Goal: Information Seeking & Learning: Learn about a topic

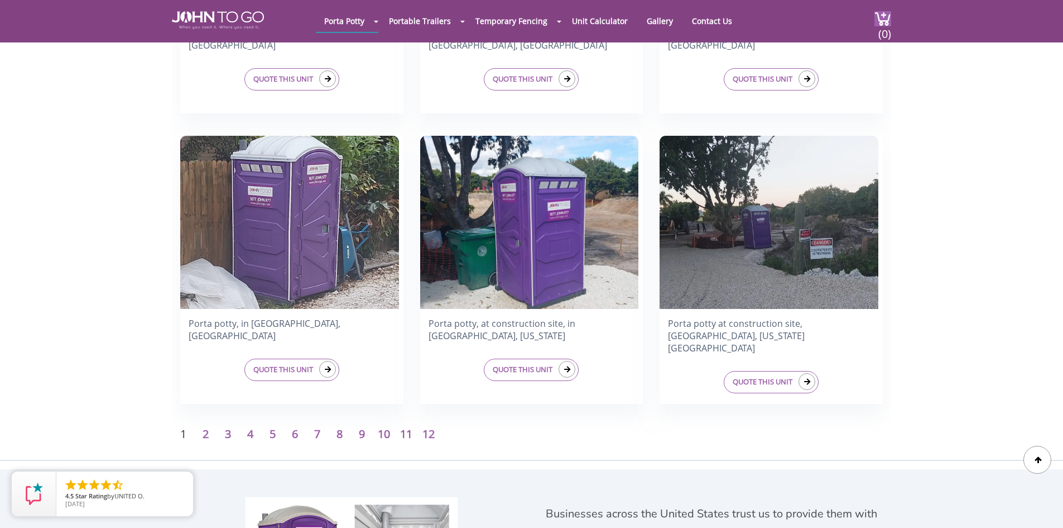
scroll to position [1674, 0]
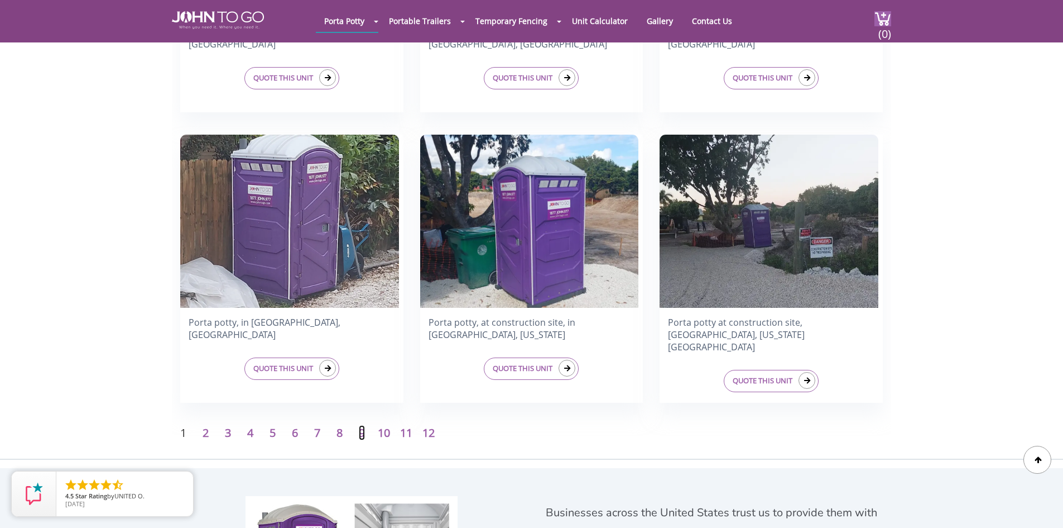
click at [359, 426] on link "9" at bounding box center [362, 432] width 6 height 15
click at [362, 430] on link "9" at bounding box center [362, 432] width 6 height 15
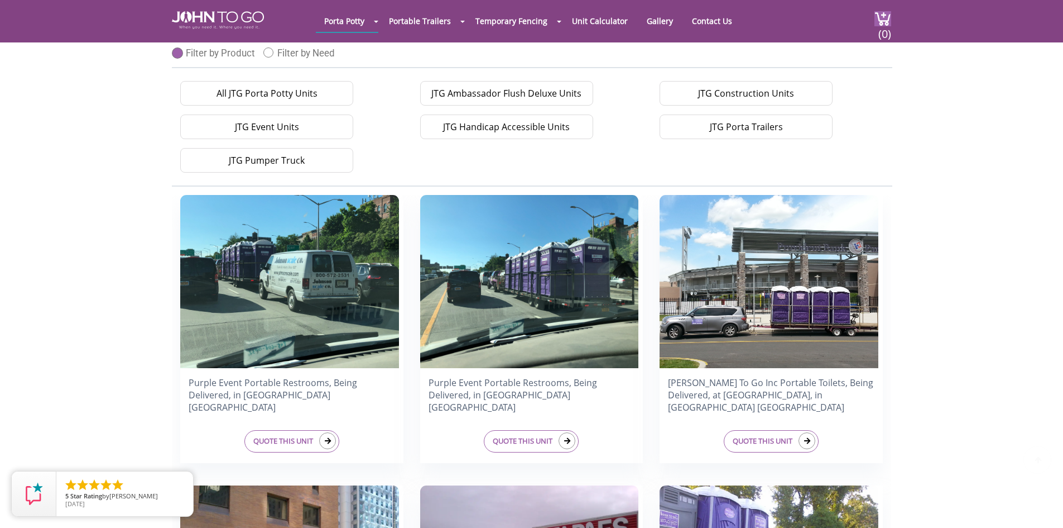
scroll to position [167, 0]
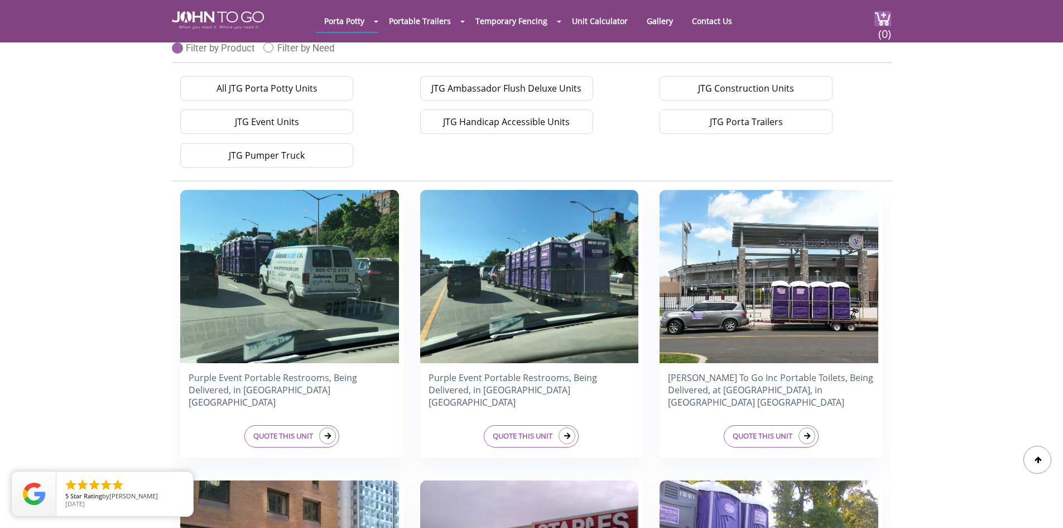
drag, startPoint x: 519, startPoint y: 313, endPoint x: 93, endPoint y: 309, distance: 425.4
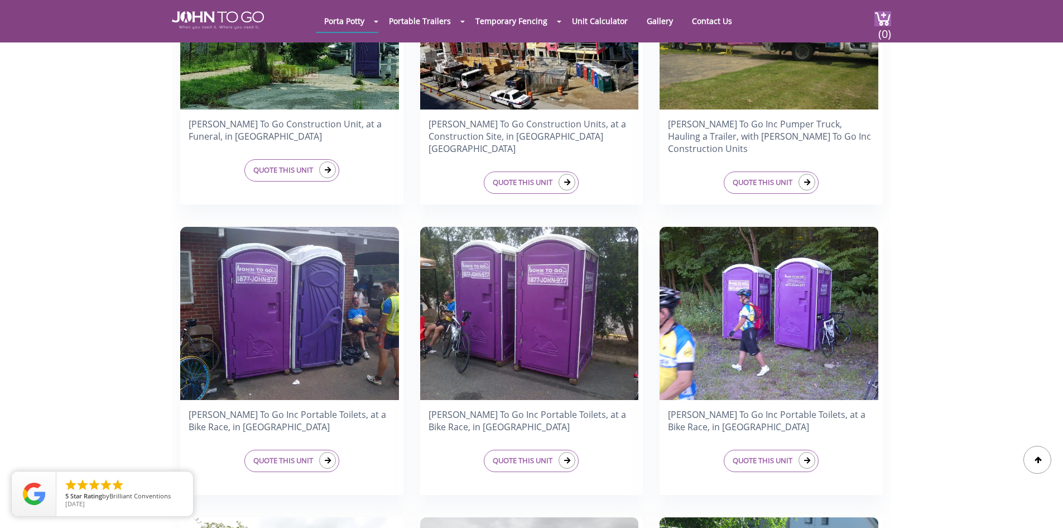
scroll to position [1005, 0]
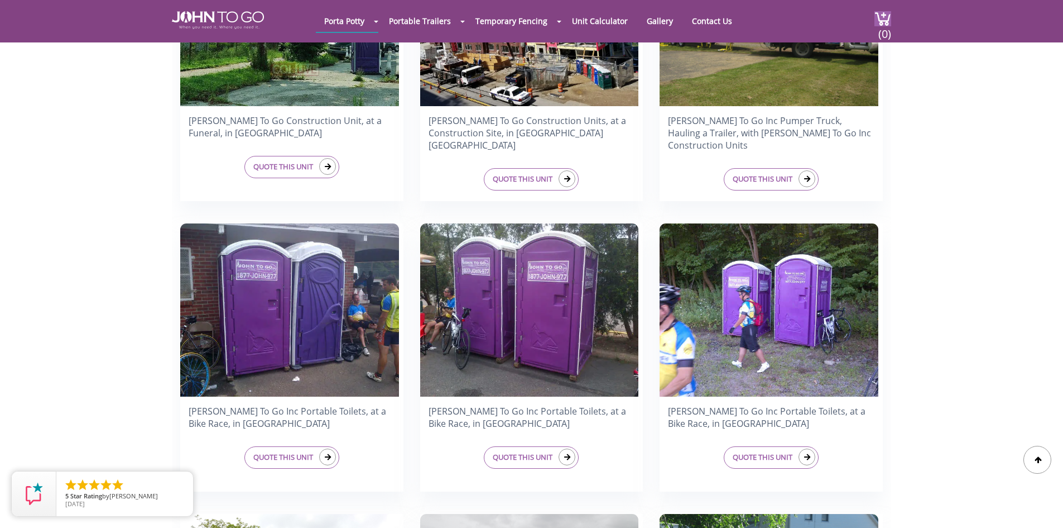
drag, startPoint x: 522, startPoint y: 301, endPoint x: 155, endPoint y: 297, distance: 367.4
click at [155, 297] on div "All JTG Porta Potty Units JTG Ambassador Flush Deluxe Units JTG Construction Un…" at bounding box center [531, 174] width 1063 height 1881
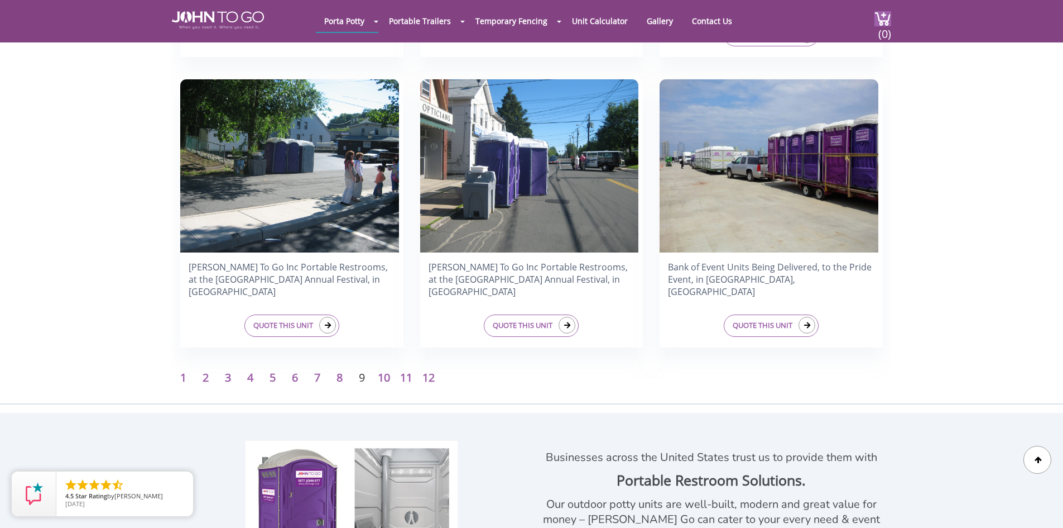
scroll to position [1730, 0]
click at [229, 376] on link "3" at bounding box center [228, 376] width 6 height 15
click at [231, 376] on p "3" at bounding box center [228, 377] width 22 height 16
click at [226, 376] on link "3" at bounding box center [228, 376] width 6 height 15
click at [227, 377] on link "3" at bounding box center [228, 376] width 6 height 15
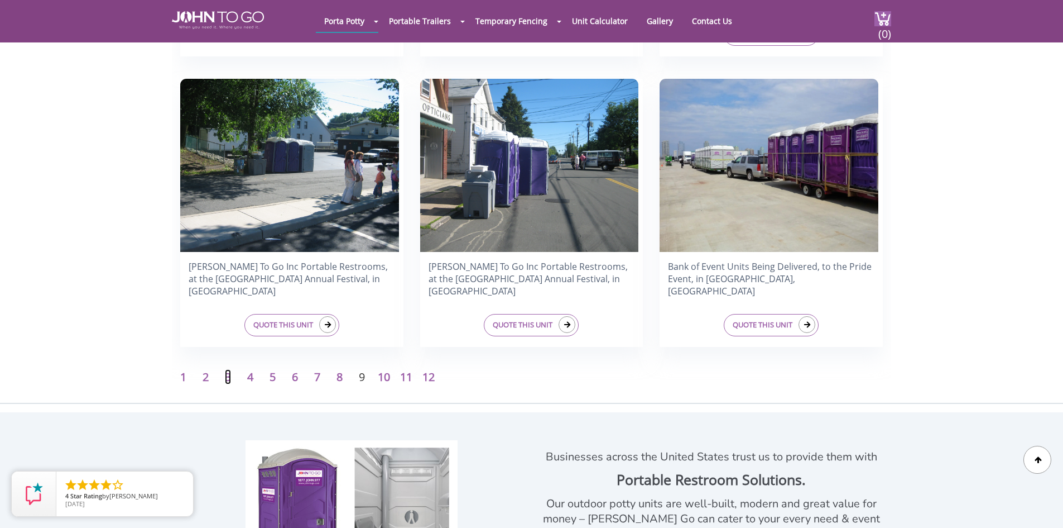
click at [227, 377] on link "3" at bounding box center [228, 376] width 6 height 15
click at [217, 378] on p "3" at bounding box center [228, 377] width 22 height 16
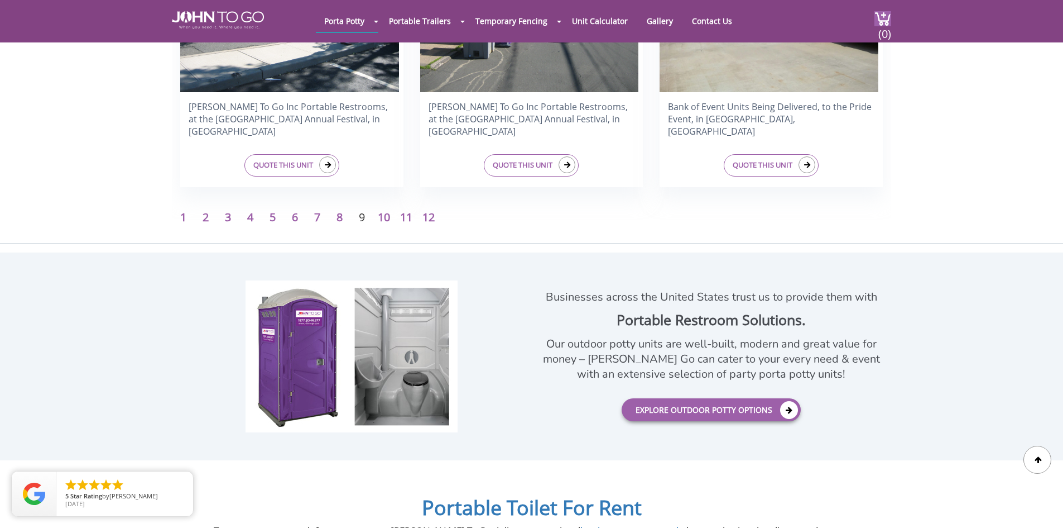
scroll to position [1894, 0]
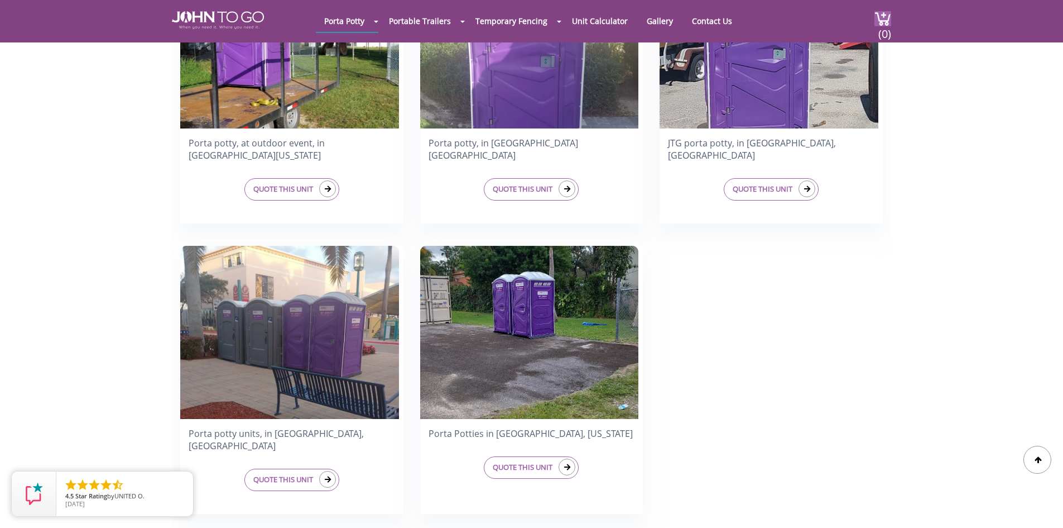
scroll to position [1675, 0]
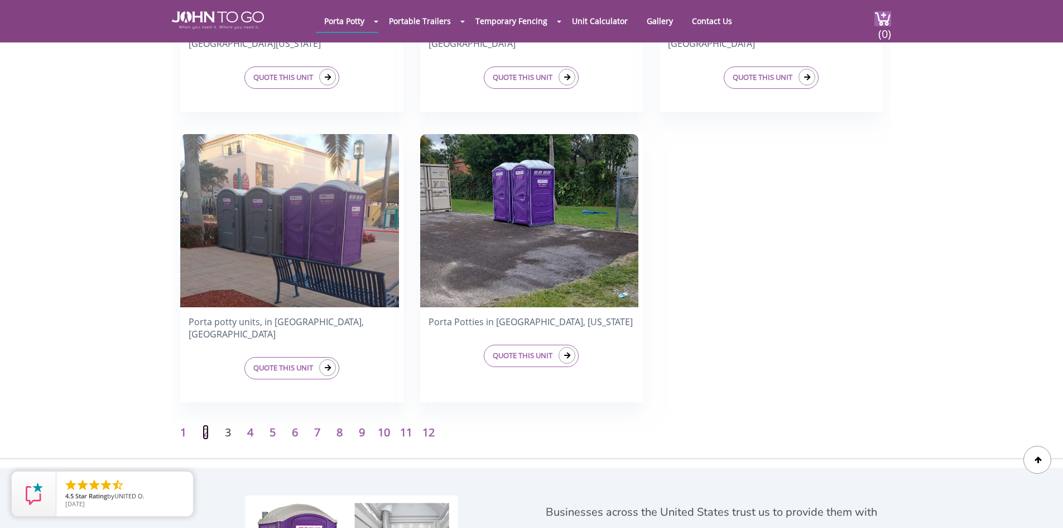
click at [205, 430] on link "2" at bounding box center [206, 431] width 6 height 15
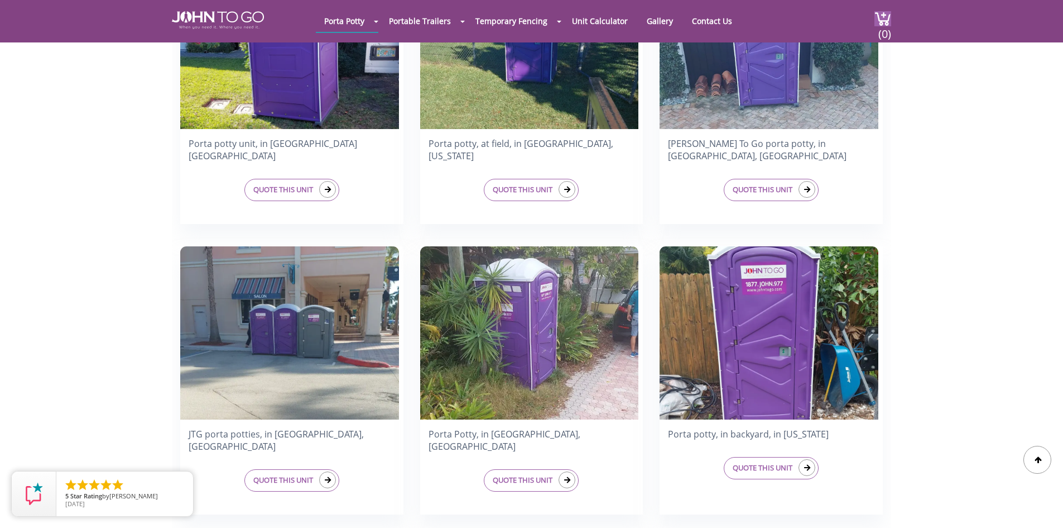
scroll to position [1563, 0]
click at [321, 347] on img at bounding box center [289, 332] width 219 height 173
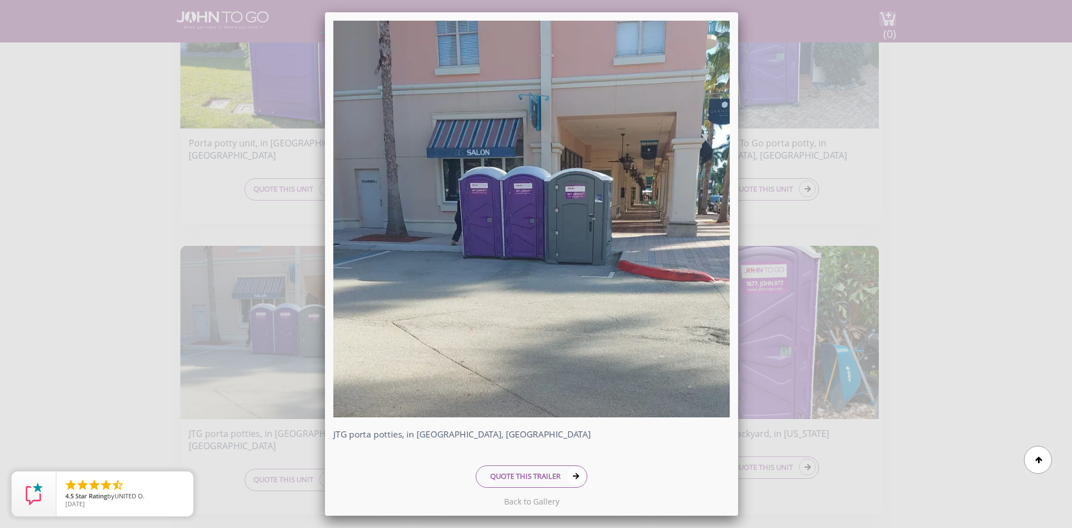
drag, startPoint x: 514, startPoint y: 269, endPoint x: 1039, endPoint y: 228, distance: 526.9
click at [1039, 228] on div "JTG porta potties, in [GEOGRAPHIC_DATA], [GEOGRAPHIC_DATA] QUOTE THIS TRAILER" at bounding box center [536, 264] width 1072 height 528
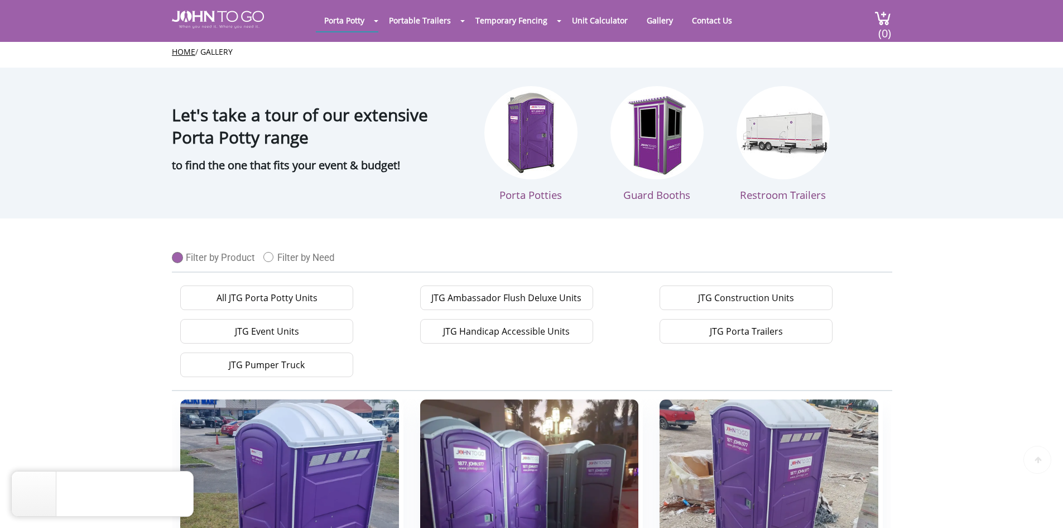
scroll to position [0, 0]
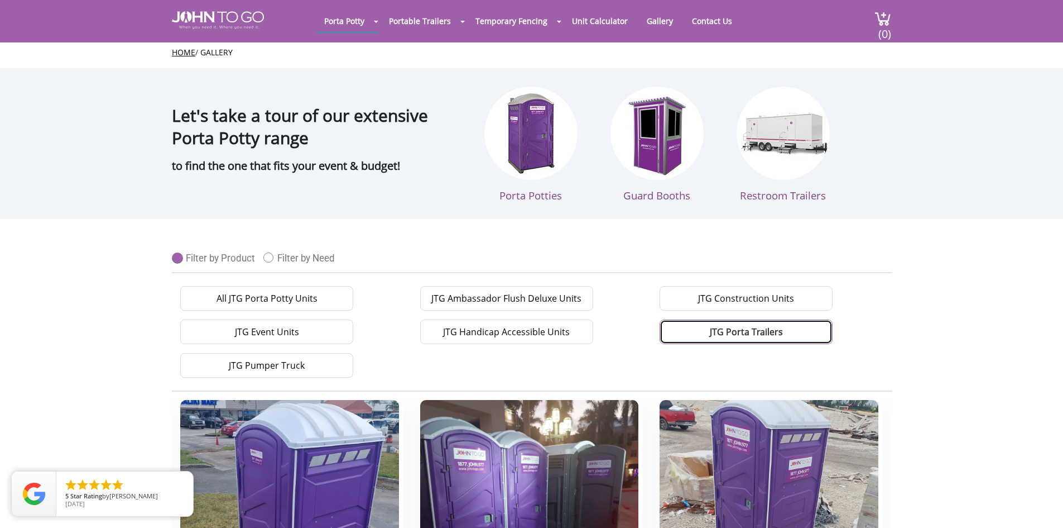
click at [712, 334] on link "JTG Porta Trailers" at bounding box center [746, 331] width 173 height 25
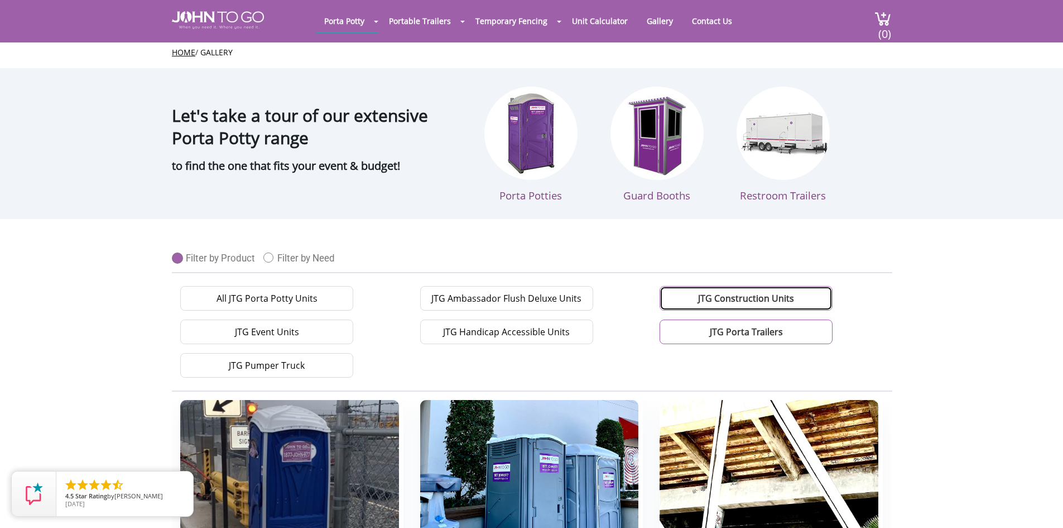
click at [697, 295] on link "JTG Construction Units" at bounding box center [746, 298] width 173 height 25
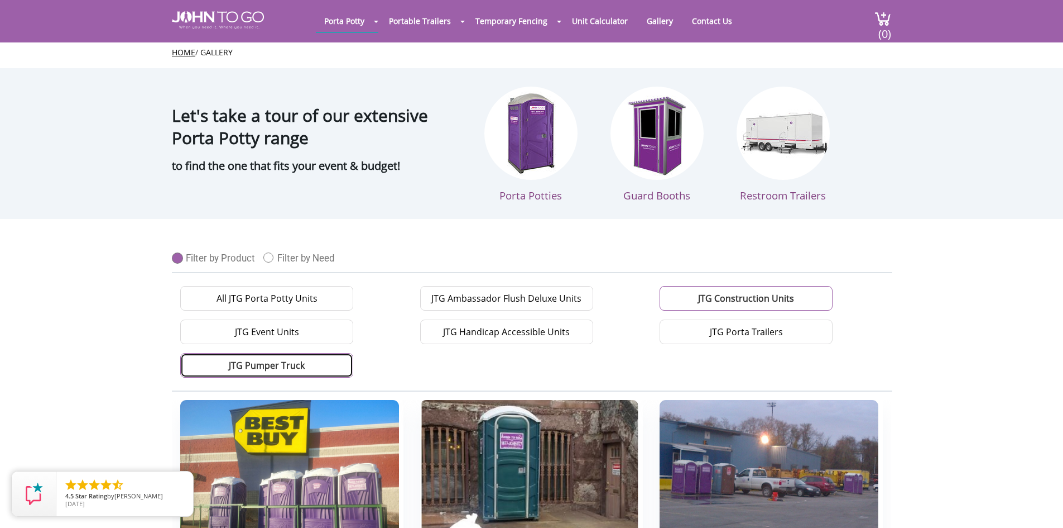
click at [283, 367] on link "JTG Pumper Truck" at bounding box center [266, 365] width 173 height 25
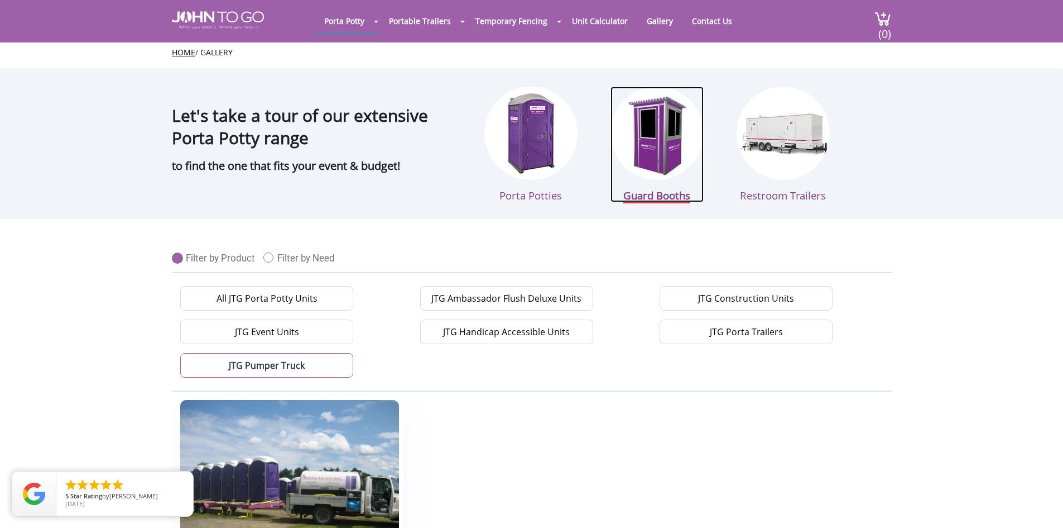
click at [656, 173] on img at bounding box center [657, 133] width 93 height 93
click at [672, 192] on span "Guard Booths" at bounding box center [657, 195] width 67 height 15
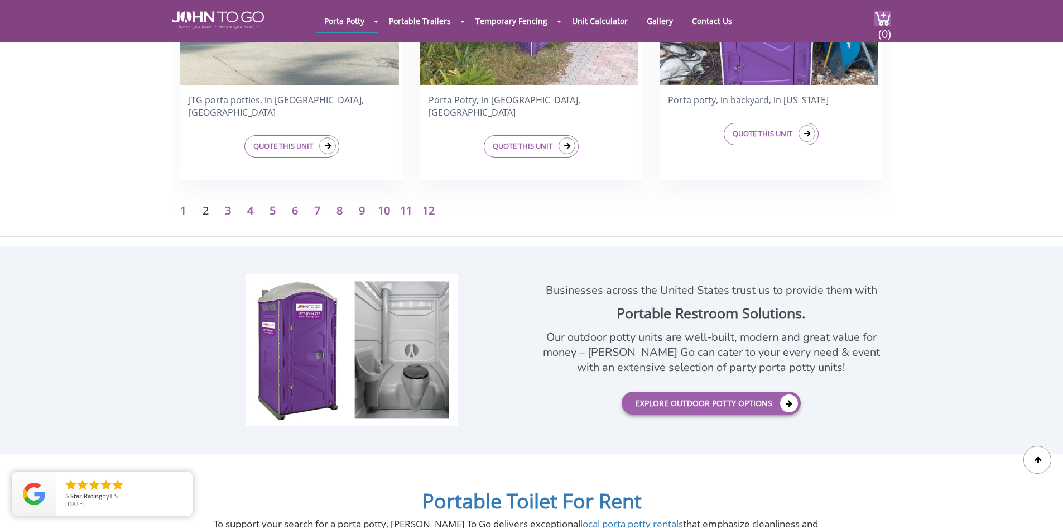
scroll to position [1897, 0]
click at [226, 209] on link "3" at bounding box center [228, 209] width 6 height 15
click at [229, 210] on link "3" at bounding box center [228, 209] width 6 height 15
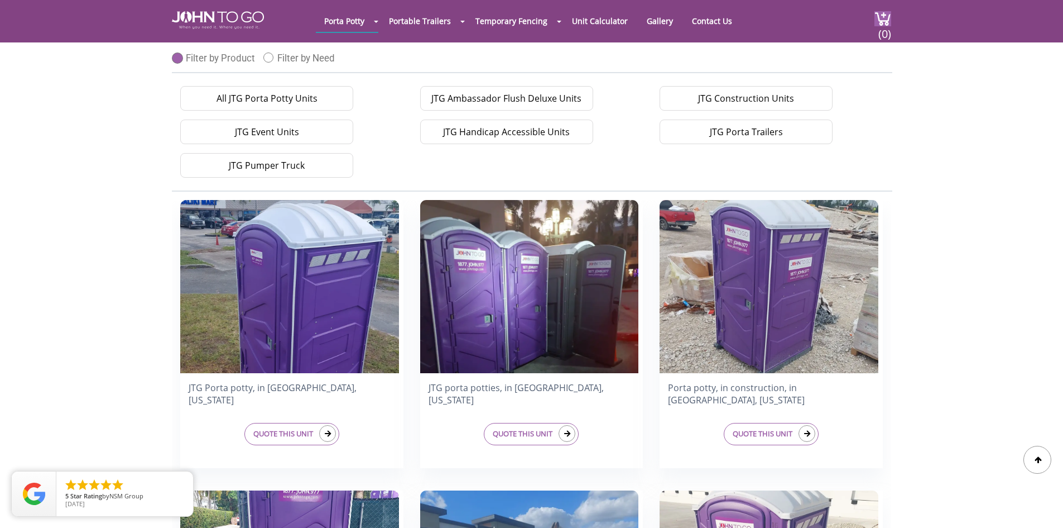
scroll to position [0, 0]
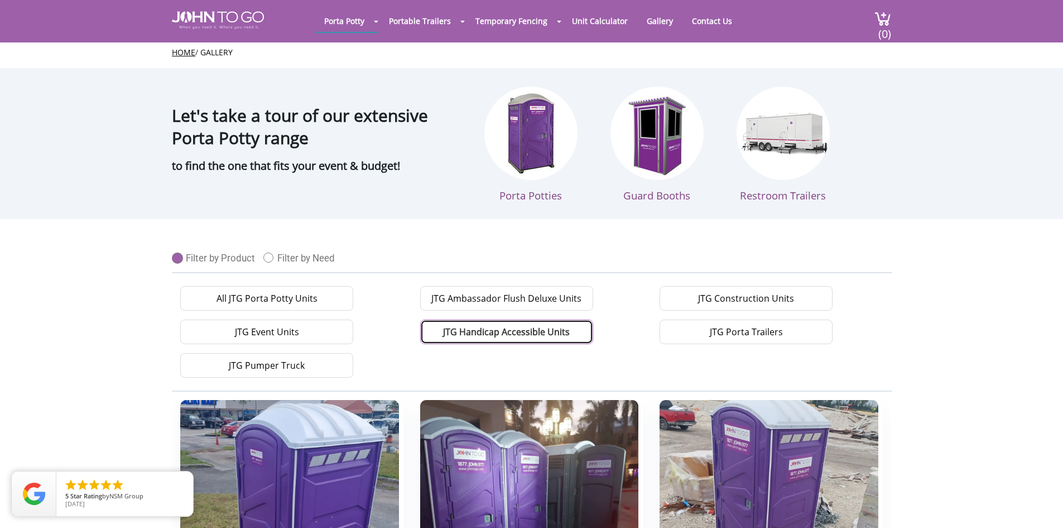
click at [515, 332] on link "JTG Handicap Accessible Units" at bounding box center [506, 331] width 173 height 25
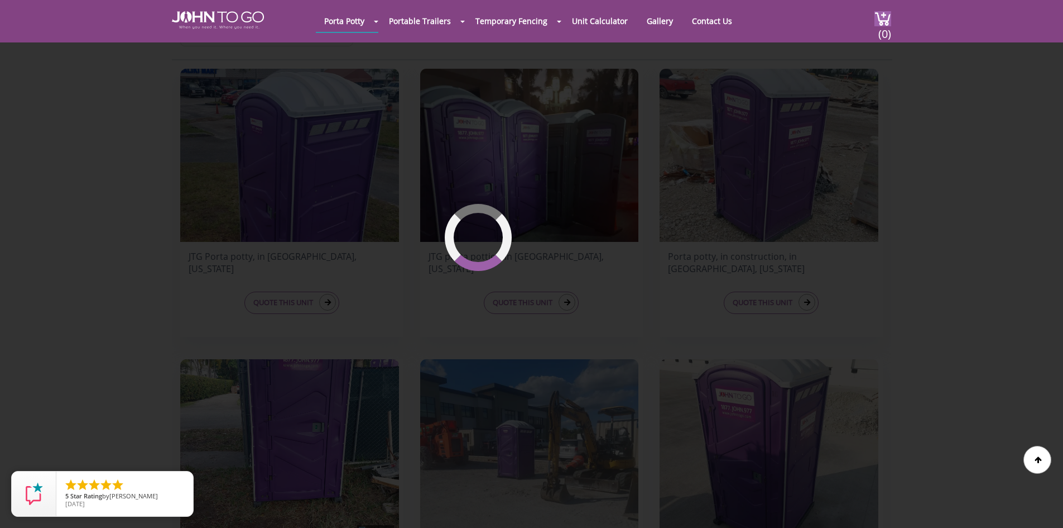
scroll to position [310, 0]
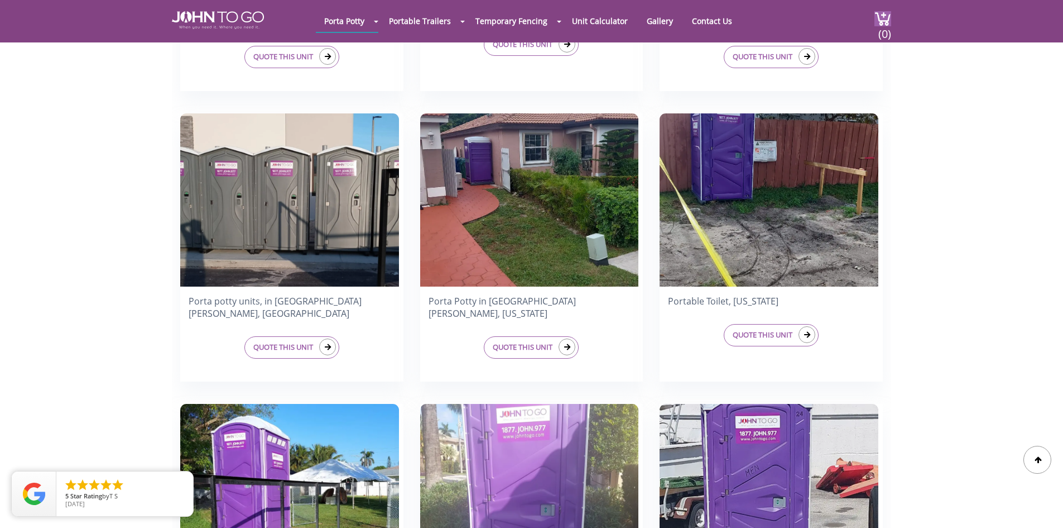
scroll to position [1115, 0]
click at [275, 205] on img at bounding box center [289, 199] width 219 height 173
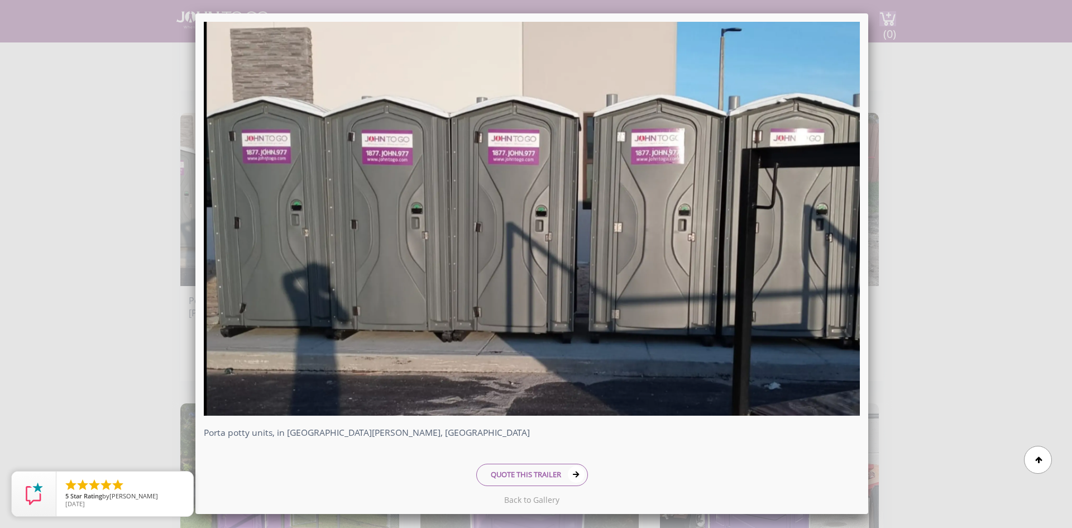
click at [929, 190] on div "Porta potty units, in [GEOGRAPHIC_DATA][PERSON_NAME], [GEOGRAPHIC_DATA] QUOTE T…" at bounding box center [536, 264] width 1072 height 528
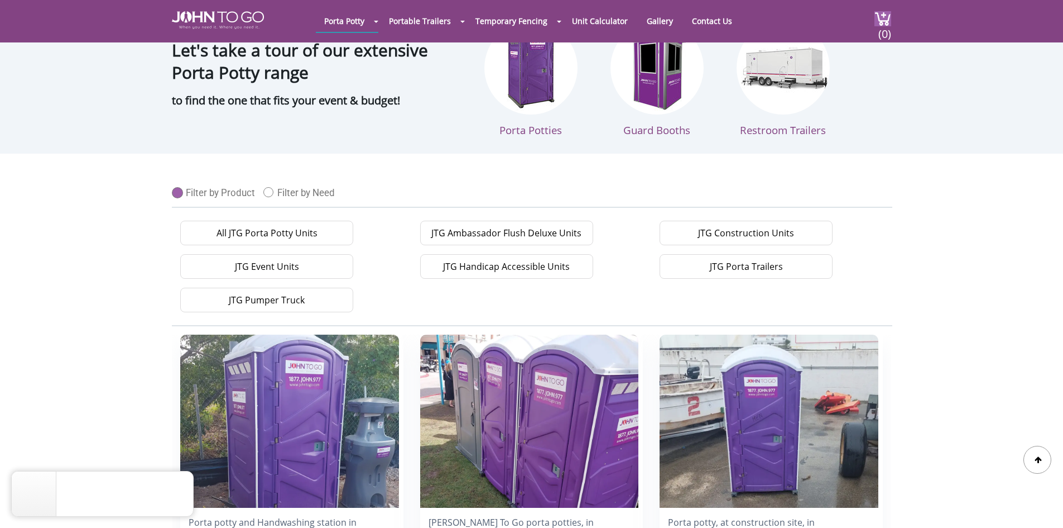
scroll to position [0, 0]
